Goal: Task Accomplishment & Management: Use online tool/utility

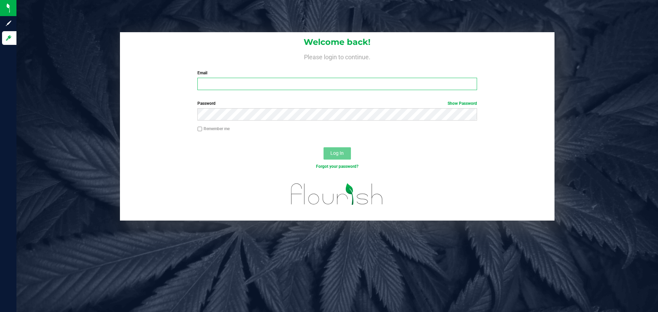
type input "[EMAIL_ADDRESS][DOMAIN_NAME]"
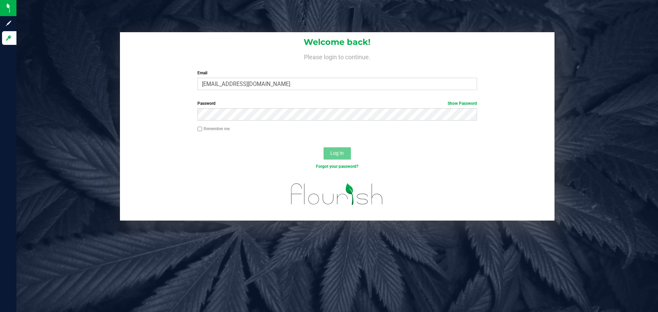
click at [335, 155] on span "Log In" at bounding box center [336, 152] width 13 height 5
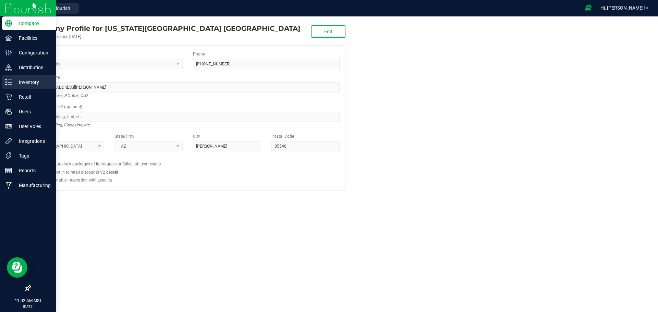
click at [23, 83] on p "Inventory" at bounding box center [32, 82] width 41 height 8
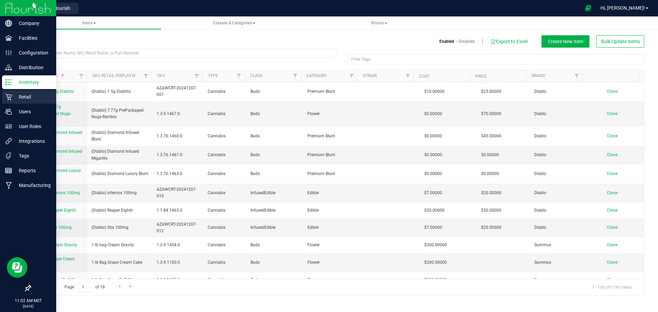
click at [25, 93] on p "Retail" at bounding box center [32, 97] width 41 height 8
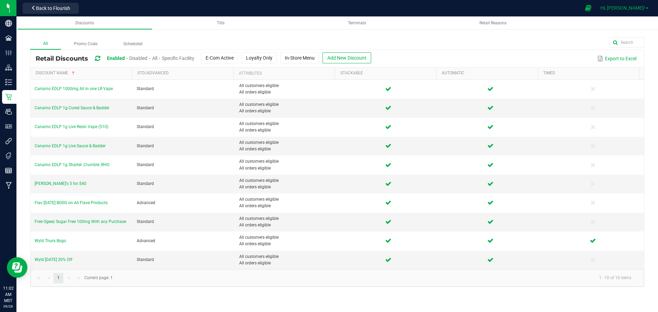
click at [635, 9] on span "Hi, [PERSON_NAME]!" at bounding box center [622, 7] width 45 height 5
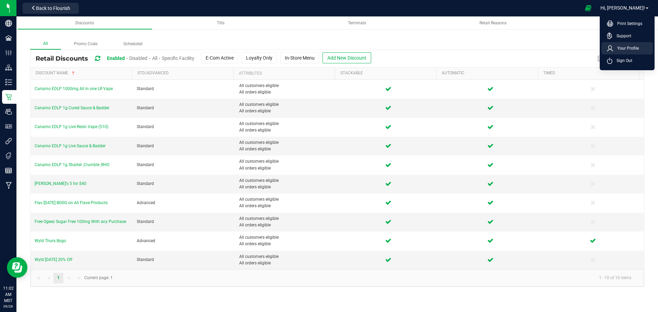
click at [627, 47] on span "Your Profile" at bounding box center [626, 48] width 26 height 7
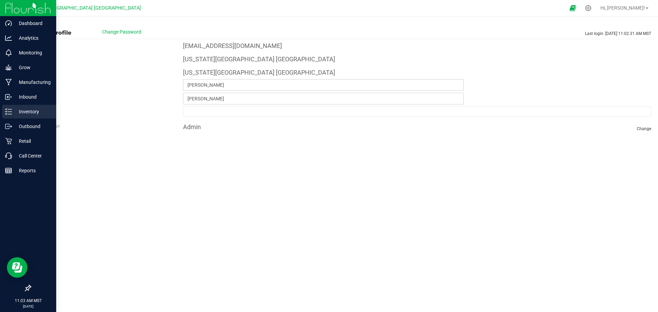
click at [29, 110] on p "Inventory" at bounding box center [32, 112] width 41 height 8
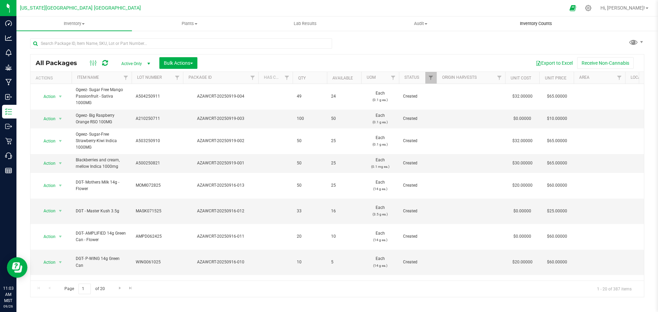
click at [549, 24] on span "Inventory Counts" at bounding box center [535, 24] width 51 height 6
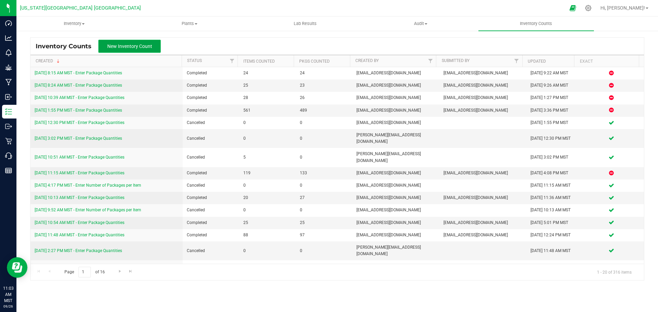
click at [138, 45] on span "New Inventory Count" at bounding box center [129, 45] width 45 height 5
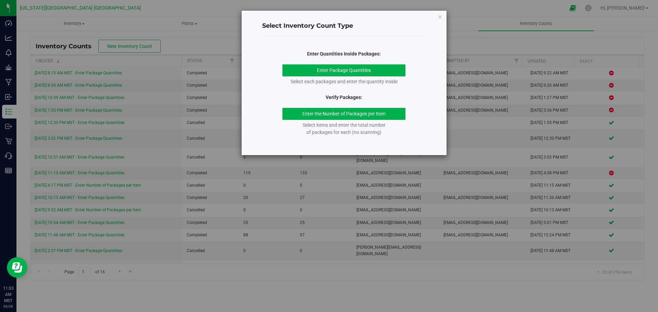
click at [334, 77] on div "Enter Package Quantities Select each packages and enter the quantity inside" at bounding box center [343, 74] width 123 height 21
click at [334, 72] on button "Enter Package Quantities" at bounding box center [343, 70] width 123 height 12
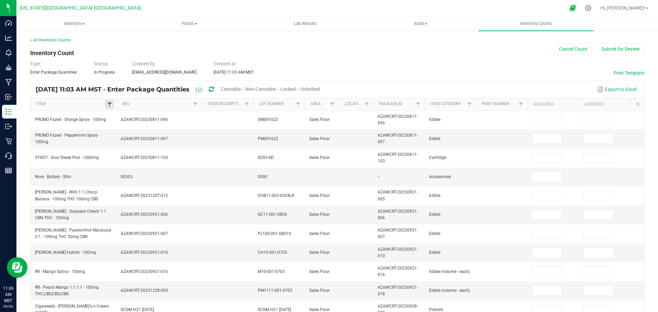
click at [109, 105] on span at bounding box center [109, 104] width 5 height 5
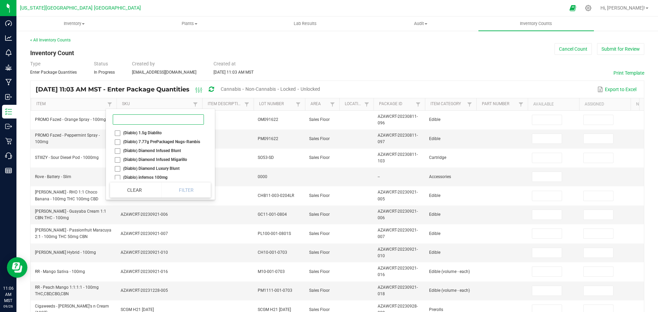
click at [122, 118] on input at bounding box center [158, 119] width 91 height 10
type input "[PERSON_NAME]"
click at [118, 159] on li "[PERSON_NAME] & Al's - Honey 300MG (H)" at bounding box center [158, 163] width 97 height 9
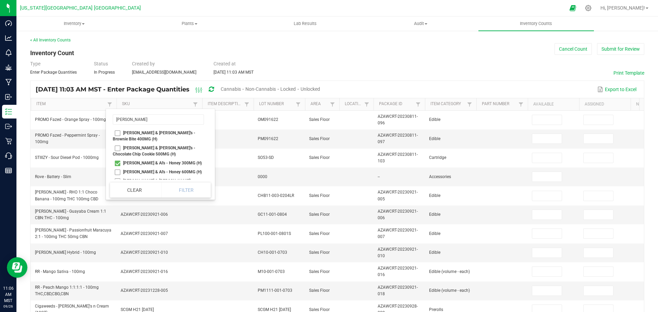
checkbox \(H\) "true"
click at [150, 117] on input "[PERSON_NAME]" at bounding box center [158, 119] width 91 height 10
type input "A"
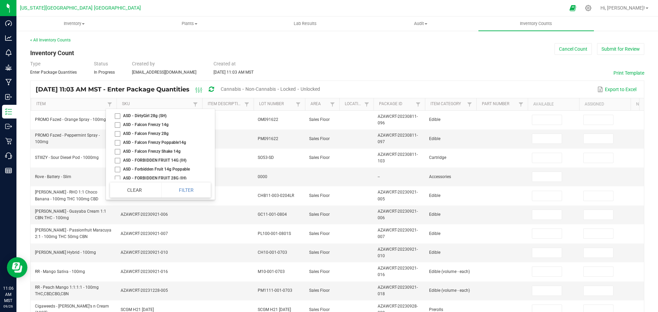
type input "Asd"
click at [117, 111] on li "ASD - DirtyGirl 14g (SH)" at bounding box center [158, 106] width 97 height 9
checkbox \(SH\) "true"
click at [139, 120] on input "Asd" at bounding box center [158, 119] width 91 height 10
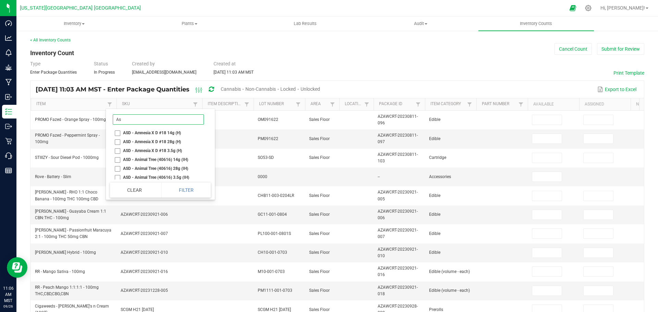
type input "A"
click at [118, 137] on li "ASD Truffle Butter [MEDICAL_DATA] 14g" at bounding box center [158, 132] width 97 height 9
checkbox 14g "true"
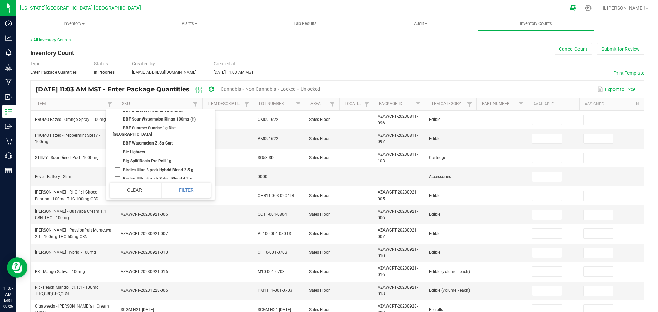
click at [116, 124] on li "BBF Sour Watermelon Rings 100mg (H)" at bounding box center [158, 119] width 97 height 9
checkbox \(H\) "true"
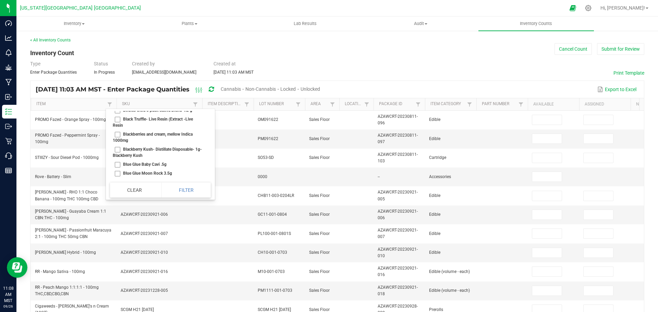
click at [119, 115] on li "Birdies Ultra 5 pack Sativa Blend 4.2 g" at bounding box center [158, 110] width 97 height 9
checkbox g "true"
click at [117, 145] on li "Blackberries and cream, mellow Indica 1000mg" at bounding box center [158, 137] width 97 height 15
checkbox 1000mg "true"
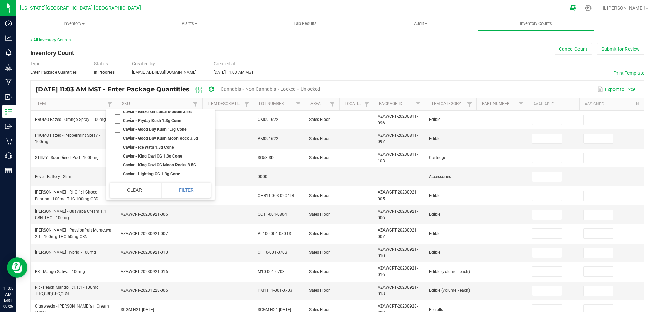
scroll to position [4075, 0]
click at [118, 144] on li "Caviar - Lighting OG 1.3g Cone" at bounding box center [158, 139] width 97 height 9
checkbox Cone "true"
click at [117, 115] on li "DGT - Master Kush 3.5g" at bounding box center [158, 110] width 97 height 9
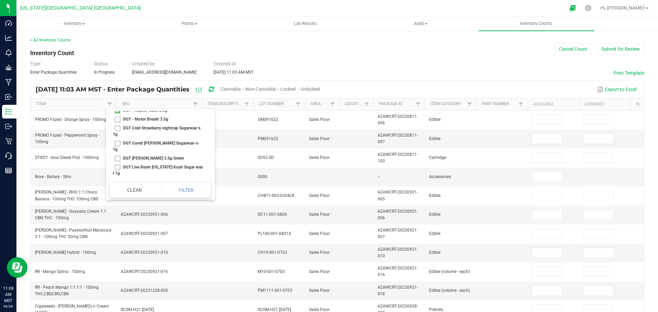
checkbox 3\ "true"
click at [117, 113] on li "DGT- Lemon Royale 3.5g White Can" at bounding box center [158, 108] width 97 height 9
checkbox Can "true"
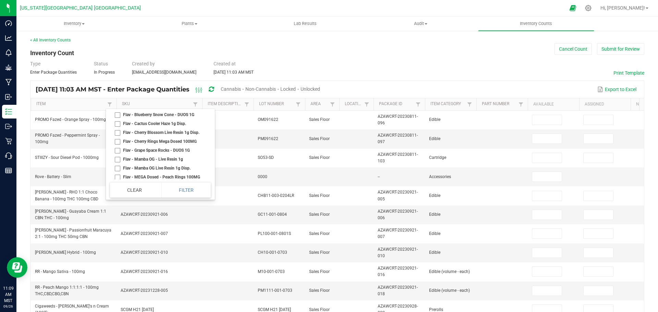
scroll to position [6027, 0]
click at [116, 109] on li "Flav - Blueberry Snow Cone - DUOS 1G" at bounding box center [158, 104] width 97 height 9
checkbox 1G "true"
click at [118, 35] on li "HWF - Melted Strawberries 14G" at bounding box center [158, 30] width 97 height 9
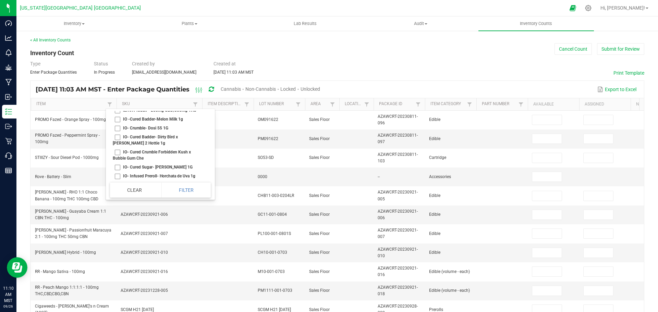
checkbox 14G "true"
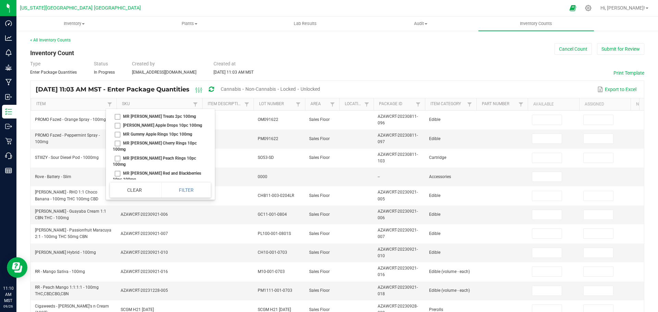
click at [117, 130] on li "[PERSON_NAME] Apple Drops 10pc 100mg" at bounding box center [158, 125] width 97 height 9
checkbox 100mg "true"
click at [117, 144] on li "Packs - Snicker Bocker 2g Disposable" at bounding box center [158, 139] width 97 height 9
checkbox Disposable "true"
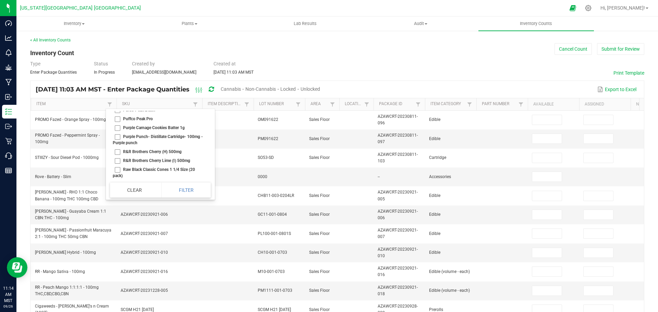
scroll to position [11335, 0]
click at [116, 100] on li "Pucks Tangerine Mandarin 100mg Hard Candy" at bounding box center [158, 92] width 97 height 15
checkbox Candy "true"
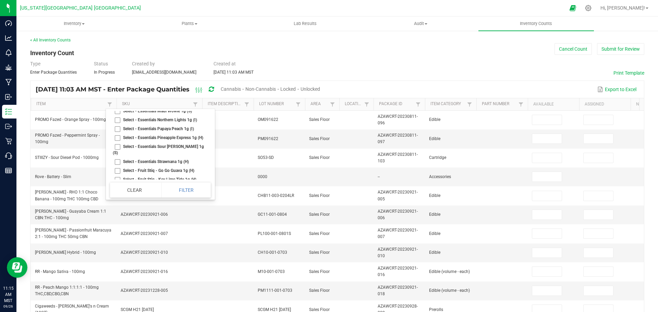
checkbox 2g "true"
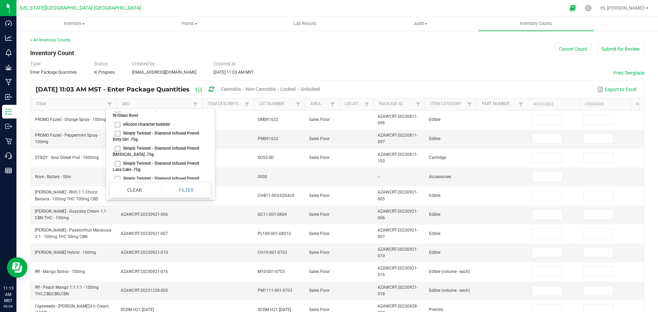
scroll to position [13321, 0]
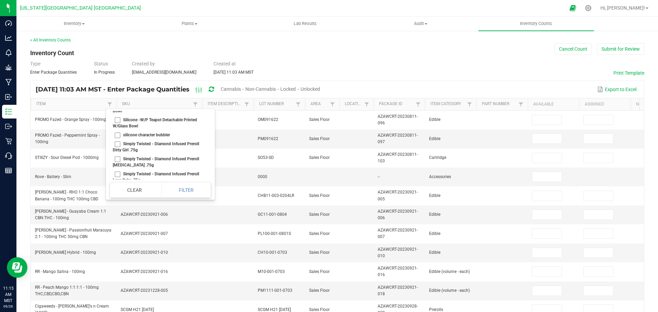
checkbox 1g "true"
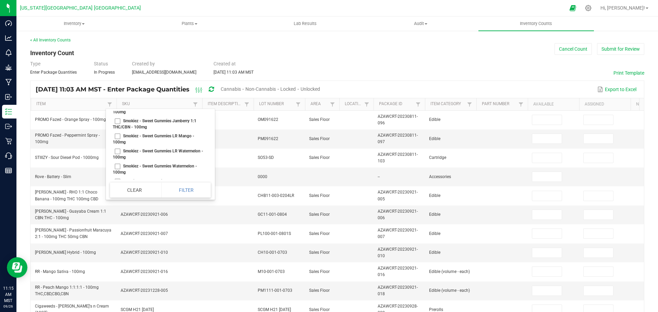
scroll to position [13732, 0]
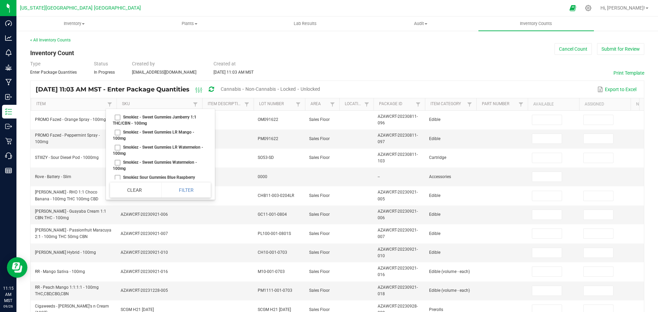
checkbox 100mg "true"
checkbox Lemon "true"
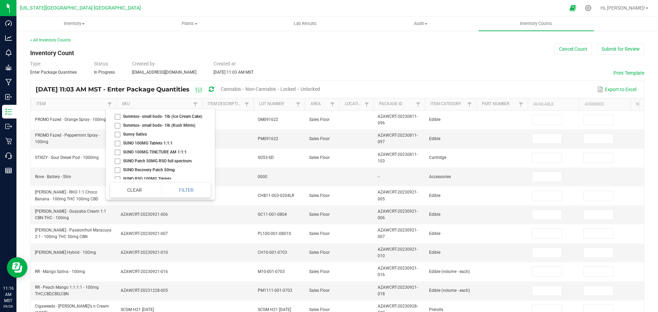
scroll to position [14760, 0]
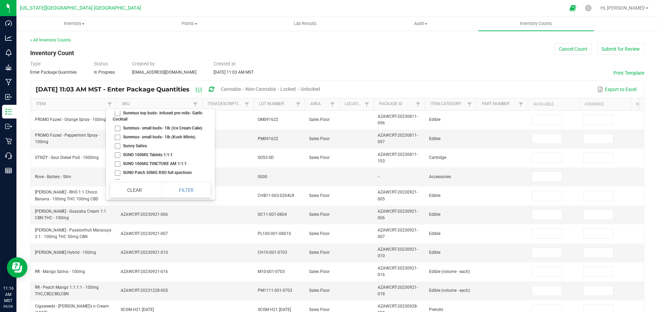
checkbox 10mg "true"
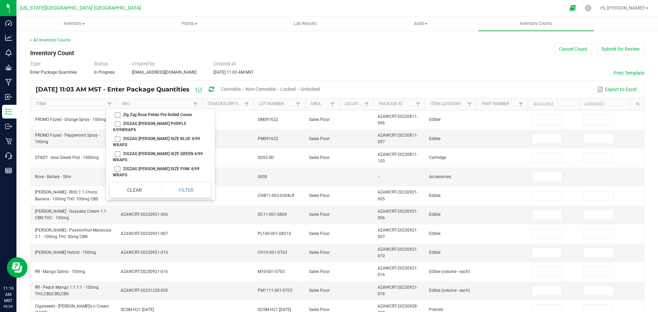
scroll to position [17362, 0]
checkbox gummies "true"
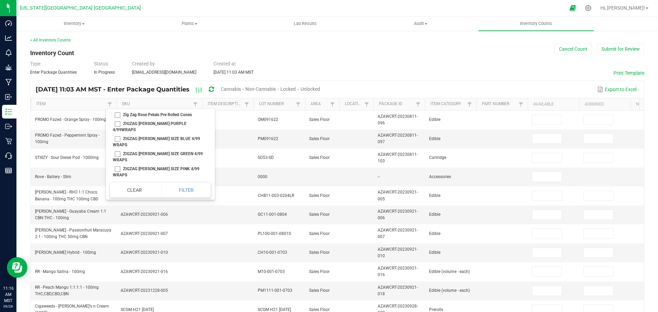
checkbox gummies "false"
checkbox Sativa "true"
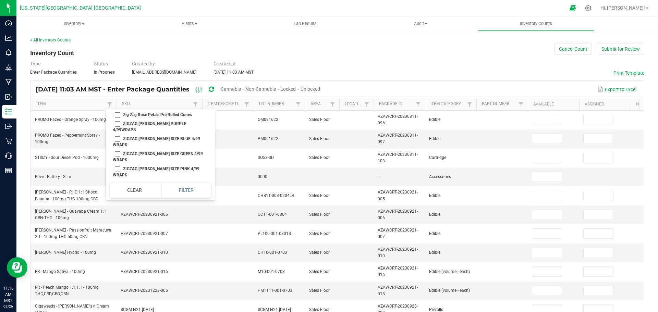
scroll to position [17561, 0]
click at [117, 110] on li "ZIG ZAG [PERSON_NAME] SIZE SWEET 4/99 WRAPS" at bounding box center [158, 102] width 97 height 15
checkbox WRAPS "true"
click at [174, 191] on button "Filter" at bounding box center [185, 190] width 49 height 15
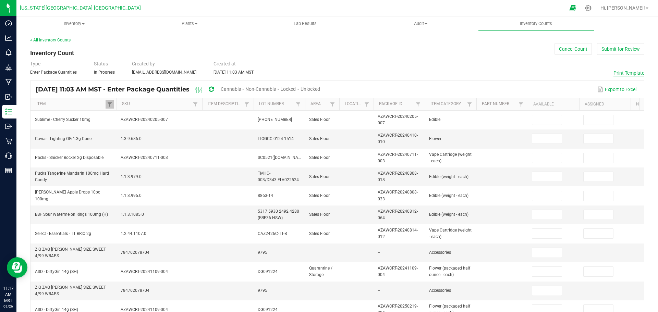
click at [616, 76] on button "Print Template" at bounding box center [628, 73] width 31 height 7
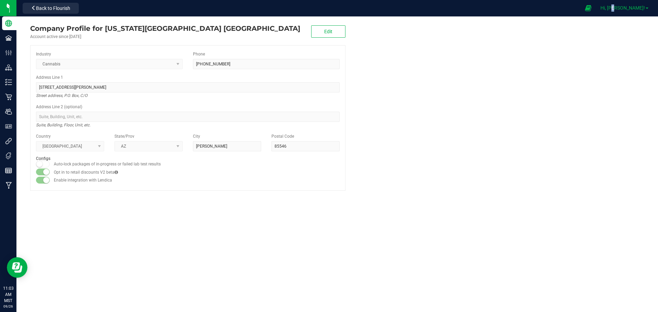
click at [631, 5] on span "Hi, [PERSON_NAME]!" at bounding box center [622, 7] width 45 height 5
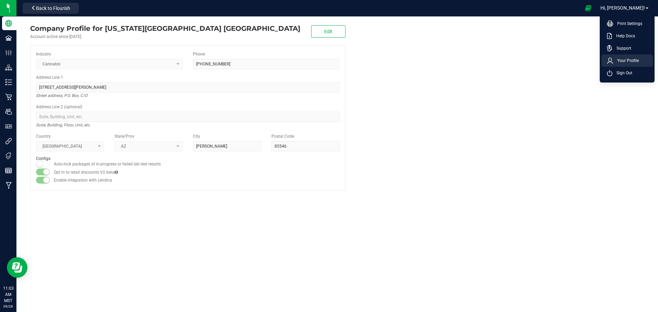
click at [622, 59] on span "Your Profile" at bounding box center [626, 60] width 26 height 7
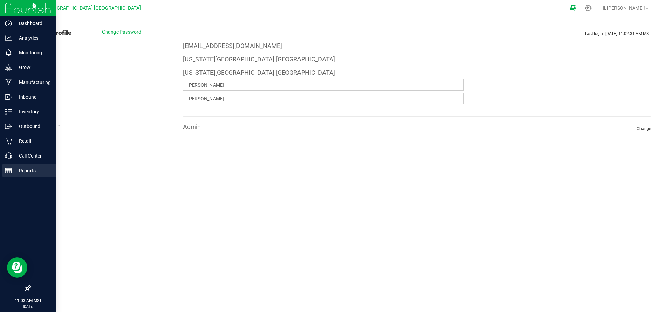
click at [25, 170] on p "Reports" at bounding box center [32, 170] width 41 height 8
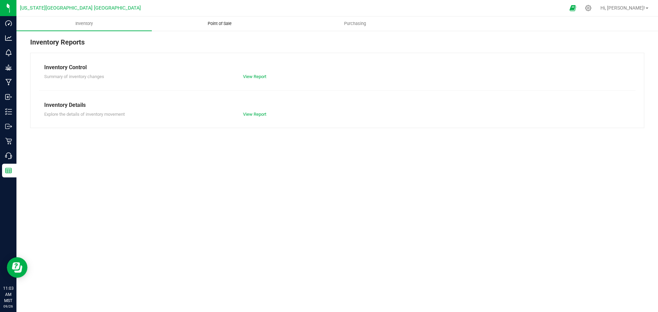
click at [222, 23] on span "Point of Sale" at bounding box center [219, 24] width 42 height 6
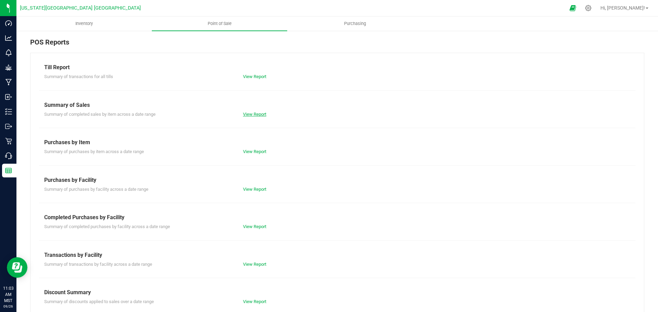
click at [255, 115] on link "View Report" at bounding box center [254, 114] width 23 height 5
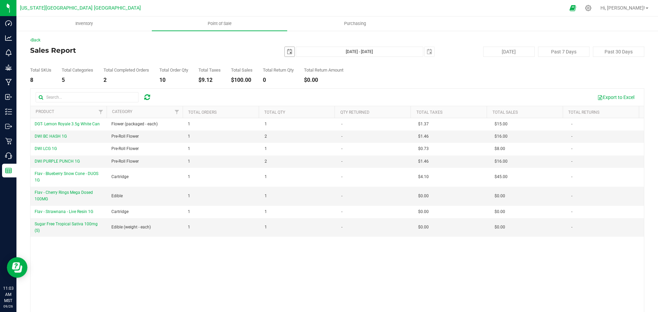
click at [287, 49] on span "select" at bounding box center [289, 51] width 5 height 5
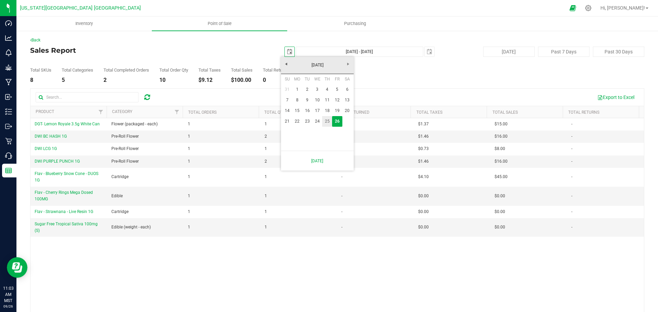
click at [326, 123] on link "25" at bounding box center [327, 121] width 10 height 11
type input "2025-09-25"
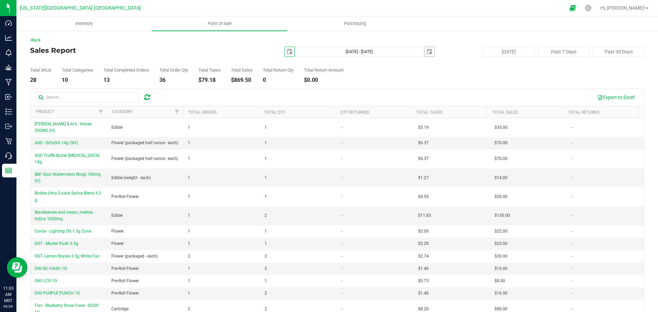
click at [426, 50] on span "select" at bounding box center [428, 51] width 5 height 5
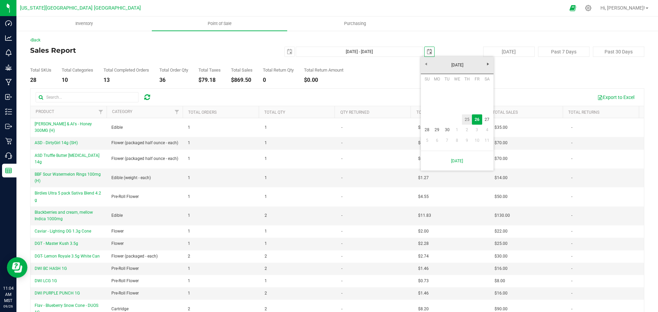
click at [468, 119] on link "25" at bounding box center [467, 119] width 10 height 11
type input "Sep 25, 2025 - Sep 25, 2025"
type input "2025-09-25"
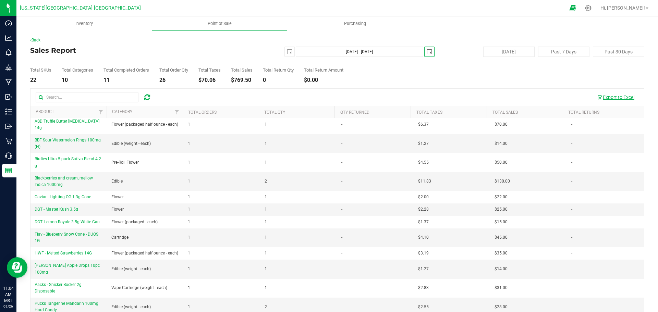
click at [612, 98] on button "Export to Excel" at bounding box center [615, 97] width 46 height 12
click at [101, 111] on span "Filter" at bounding box center [100, 111] width 5 height 5
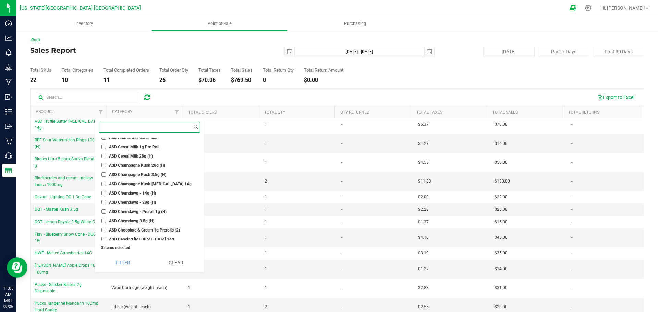
scroll to position [1233, 0]
click at [115, 123] on input at bounding box center [145, 127] width 93 height 10
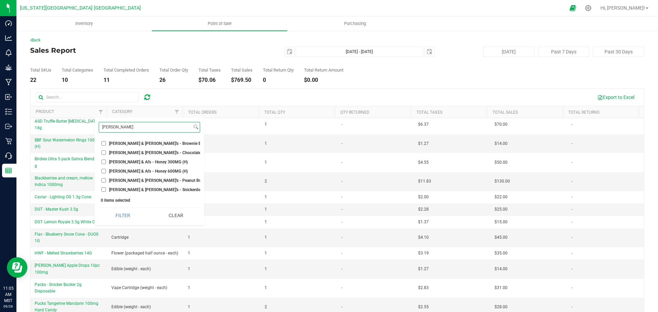
type input "amy"
click at [104, 161] on input "[PERSON_NAME] & Al's - Honey 300MG (H)" at bounding box center [103, 162] width 4 height 4
checkbox input "true"
click at [140, 128] on input "amy" at bounding box center [145, 127] width 93 height 10
type input "a"
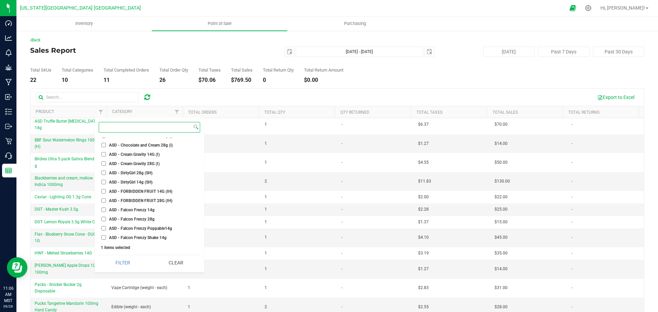
scroll to position [479, 0]
click at [103, 169] on input "ASD - DirtyGirl 14g (SH)" at bounding box center [103, 170] width 4 height 4
checkbox input "true"
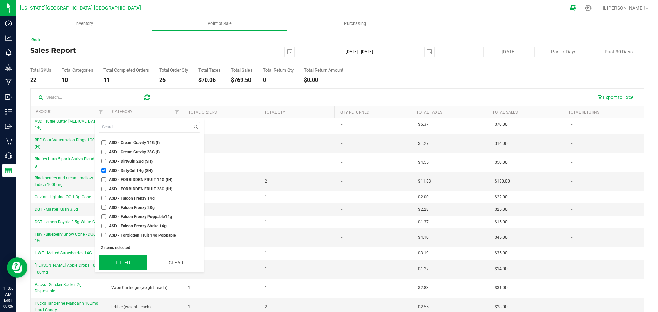
click at [132, 259] on button "Filter" at bounding box center [123, 262] width 48 height 15
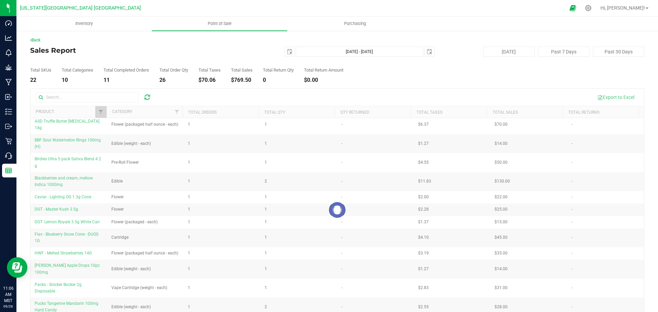
scroll to position [0, 0]
